Goal: Check status: Check status

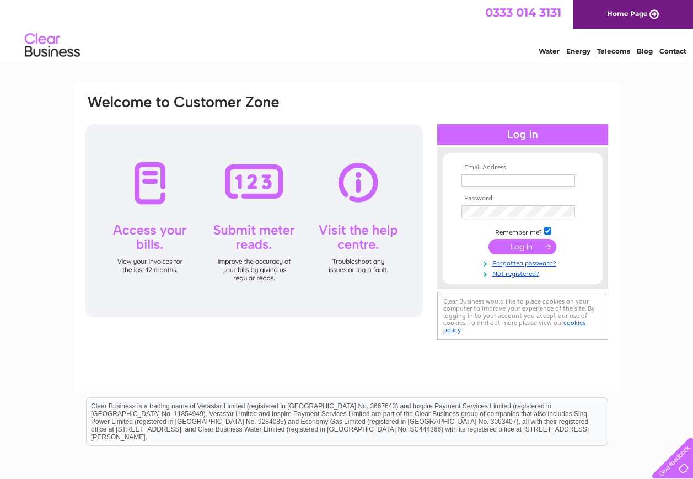
type input "Estates@aberdeenshire.gov.uk"
click at [534, 246] on input "submit" at bounding box center [523, 246] width 68 height 15
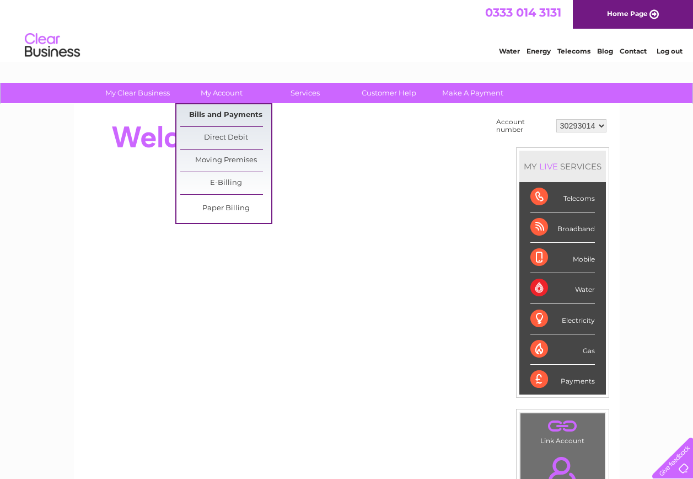
click at [232, 112] on link "Bills and Payments" at bounding box center [225, 115] width 91 height 22
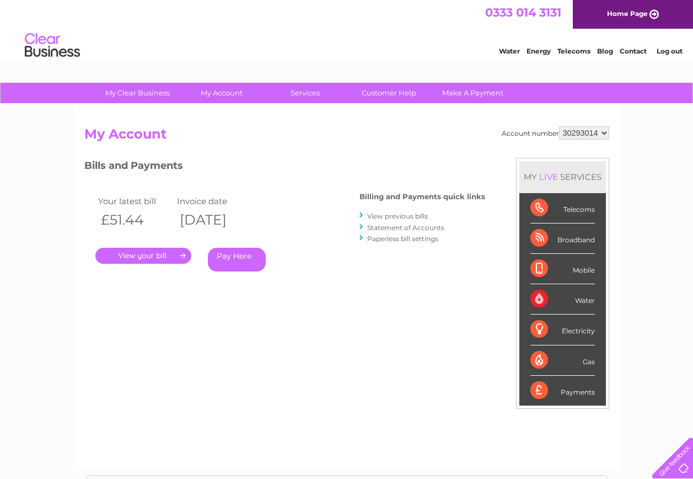
click at [407, 226] on link "Statement of Accounts" at bounding box center [405, 227] width 77 height 8
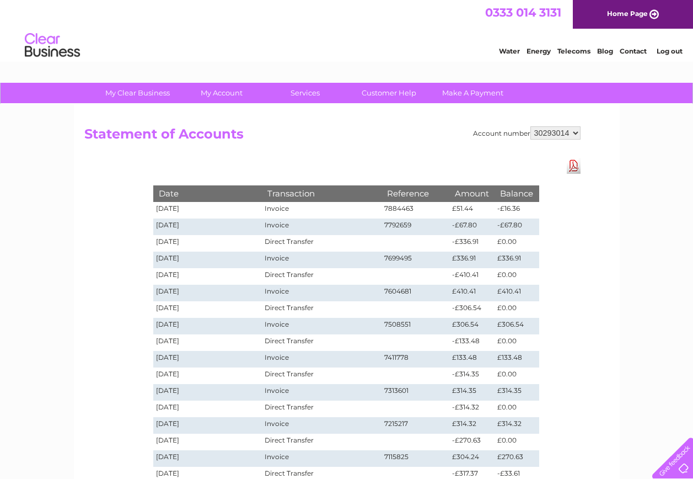
click at [575, 132] on select "30293014 30293017 30293023 30293024 30293027 30293028 30293029 30293033 30304177" at bounding box center [556, 132] width 50 height 13
select select "30293017"
click at [531, 126] on select "30293014 30293017 30293023 30293024 30293027 30293028 30293029 30293033 30304177" at bounding box center [556, 132] width 50 height 13
click at [575, 135] on select "30293014 30293017 30293023 30293024 30293027 30293028 30293029 30293033 30304177" at bounding box center [556, 132] width 50 height 13
select select "30293023"
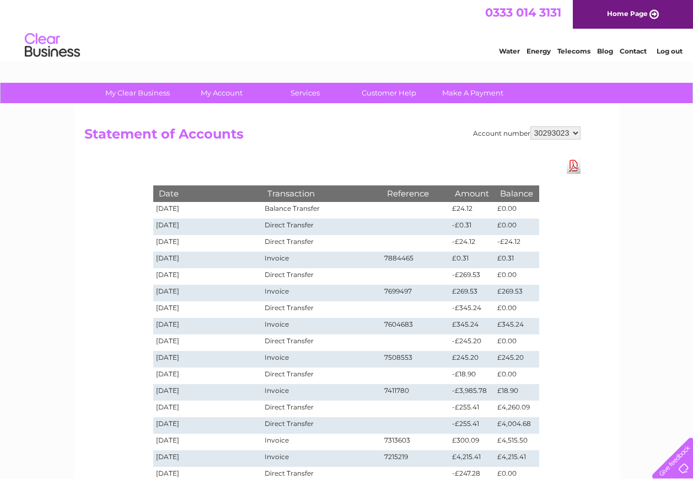
click at [531, 126] on select "30293014 30293017 30293023 30293024 30293027 30293028 30293029 30293033 30304177" at bounding box center [556, 132] width 50 height 13
click at [576, 130] on select "30293014 30293017 30293023 30293024 30293027 30293028 30293029 30293033 30304177" at bounding box center [556, 132] width 50 height 13
select select "30293024"
click at [531, 126] on select "30293014 30293017 30293023 30293024 30293027 30293028 30293029 30293033 30304177" at bounding box center [556, 132] width 50 height 13
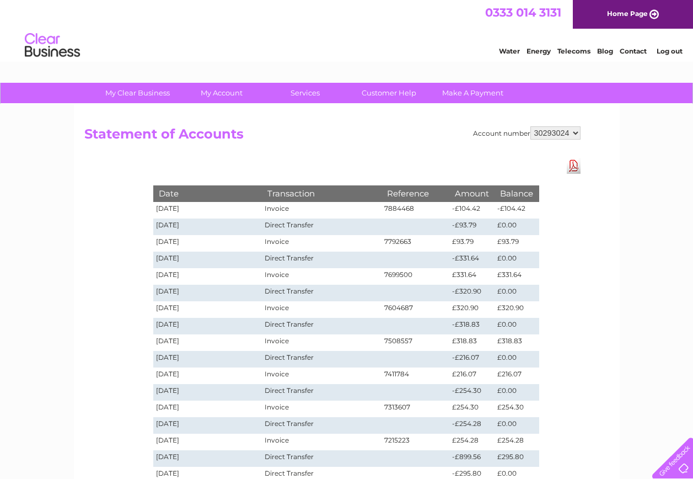
click at [578, 134] on select "30293014 30293017 30293023 30293024 30293027 30293028 30293029 30293033 30304177" at bounding box center [556, 132] width 50 height 13
select select "30293027"
click at [531, 126] on select "30293014 30293017 30293023 30293024 30293027 30293028 30293029 30293033 30304177" at bounding box center [556, 132] width 50 height 13
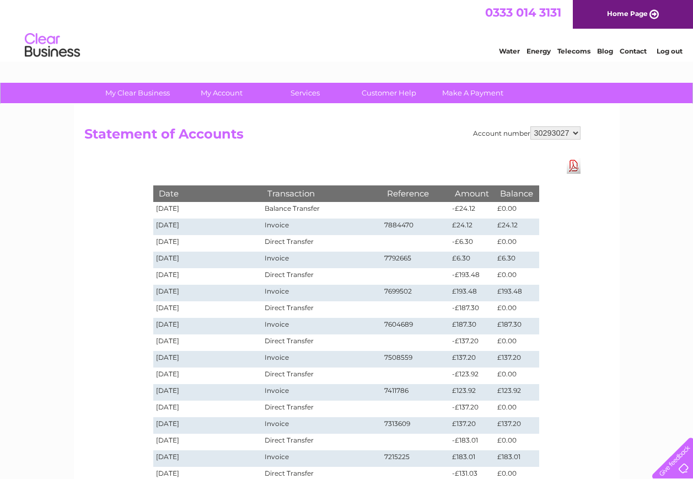
drag, startPoint x: 0, startPoint y: 0, endPoint x: 575, endPoint y: 133, distance: 590.0
click at [575, 133] on select "30293014 30293017 30293023 30293024 30293027 30293028 30293029 30293033 30304177" at bounding box center [556, 132] width 50 height 13
select select "30304177"
click at [531, 126] on select "30293014 30293017 30293023 30293024 30293027 30293028 30293029 30293033 30304177" at bounding box center [556, 132] width 50 height 13
click at [577, 135] on select "30293014 30293017 30293023 30293024 30293027 30293028 30293029 30293033 30304177" at bounding box center [556, 132] width 50 height 13
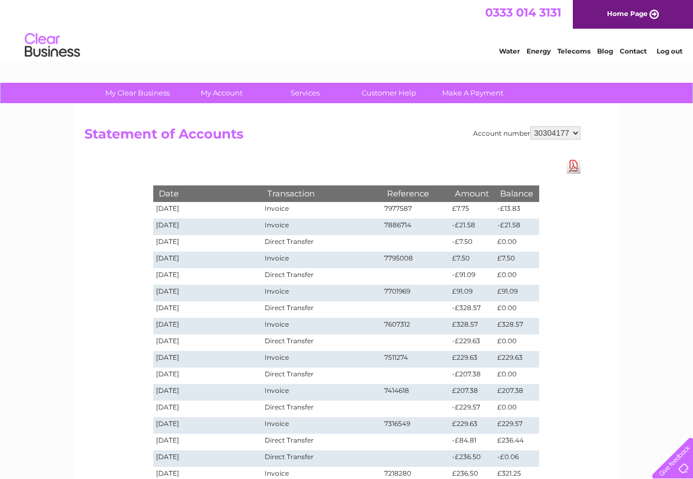
select select "30293027"
click at [531, 126] on select "30293014 30293017 30293023 30293024 30293027 30293028 30293029 30293033 30304177" at bounding box center [556, 132] width 50 height 13
click at [580, 133] on select "30293014 30293017 30293023 30293024 30293027 30293028 30293029 30293033 30304177" at bounding box center [556, 132] width 50 height 13
select select "30293029"
click at [531, 126] on select "30293014 30293017 30293023 30293024 30293027 30293028 30293029 30293033 30304177" at bounding box center [556, 132] width 50 height 13
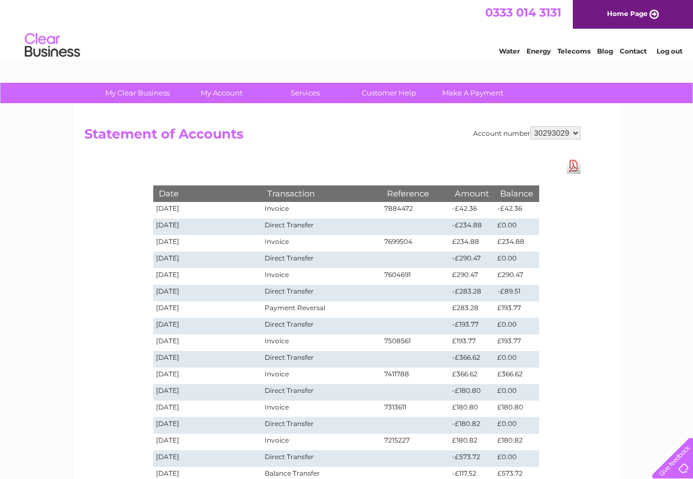
click at [577, 133] on select "30293014 30293017 30293023 30293024 30293027 30293028 30293029 30293033 30304177" at bounding box center [556, 132] width 50 height 13
select select "30293028"
click at [531, 126] on select "30293014 30293017 30293023 30293024 30293027 30293028 30293029 30293033 30304177" at bounding box center [556, 132] width 50 height 13
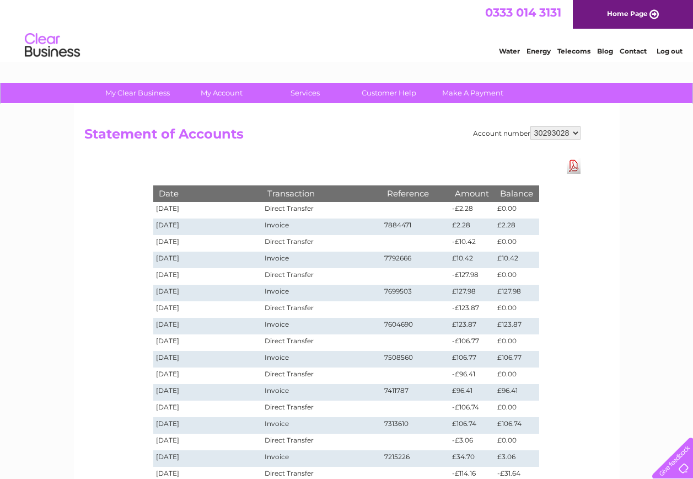
click at [578, 131] on select "30293014 30293017 30293023 30293024 30293027 30293028 30293029 30293033 30304177" at bounding box center [556, 132] width 50 height 13
select select "30293033"
click at [531, 126] on select "30293014 30293017 30293023 30293024 30293027 30293028 30293029 30293033 30304177" at bounding box center [556, 132] width 50 height 13
